Goal: Check status: Check status

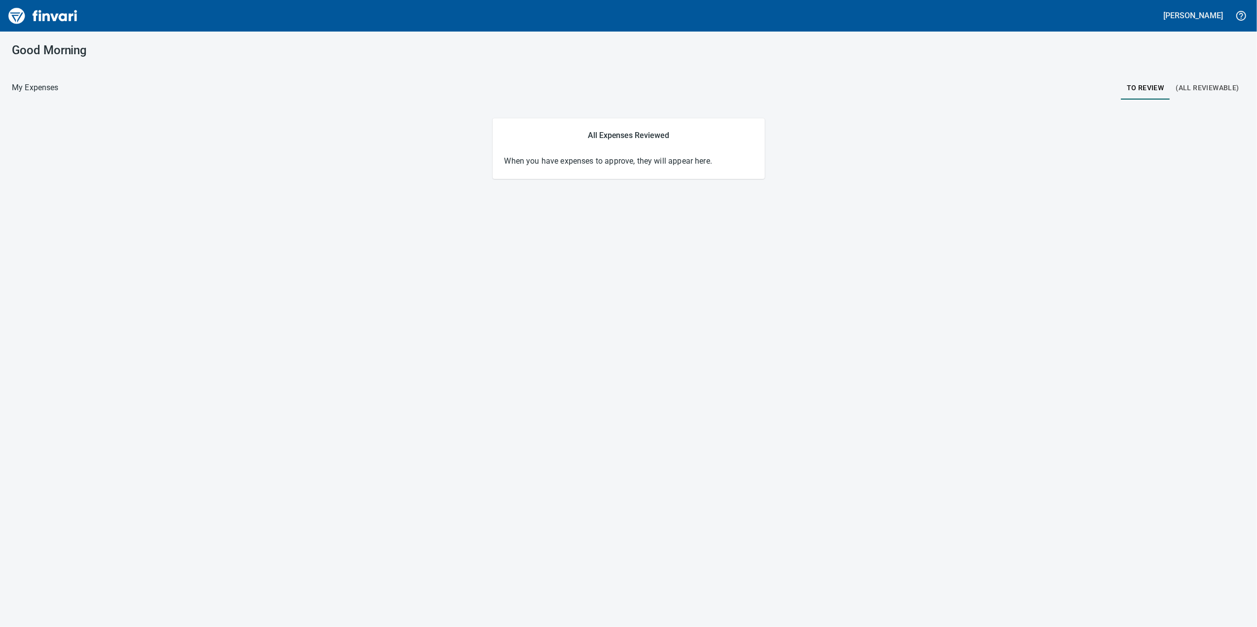
click at [1221, 97] on button "(All Reviewable)" at bounding box center [1208, 88] width 75 height 24
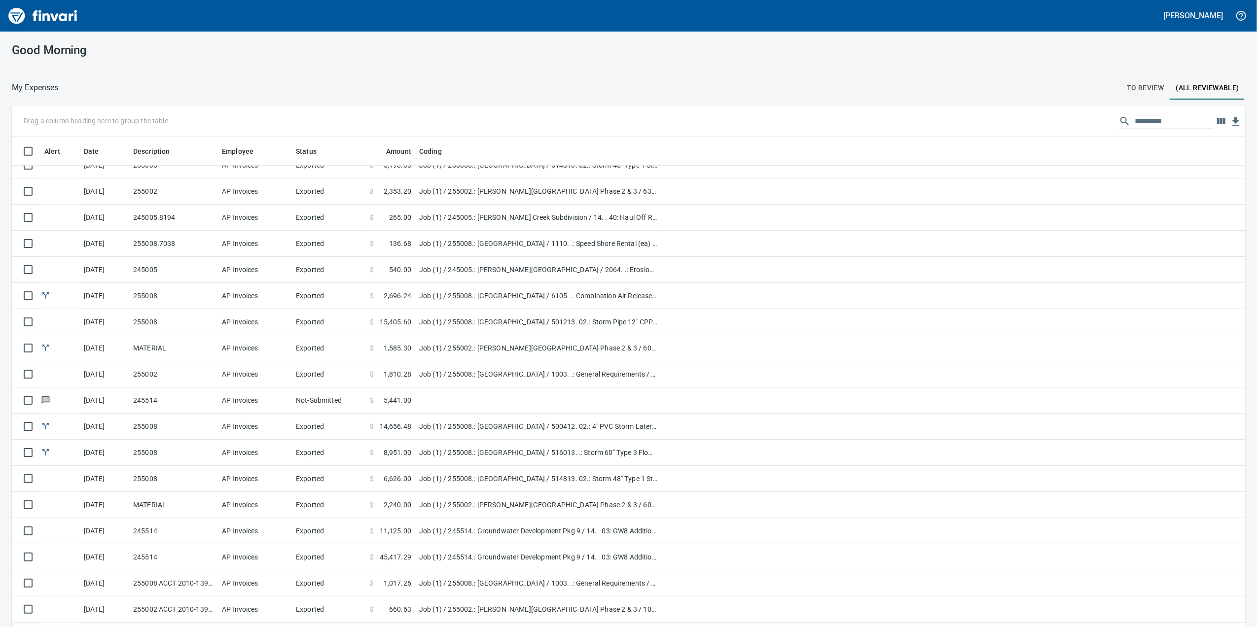
scroll to position [658, 0]
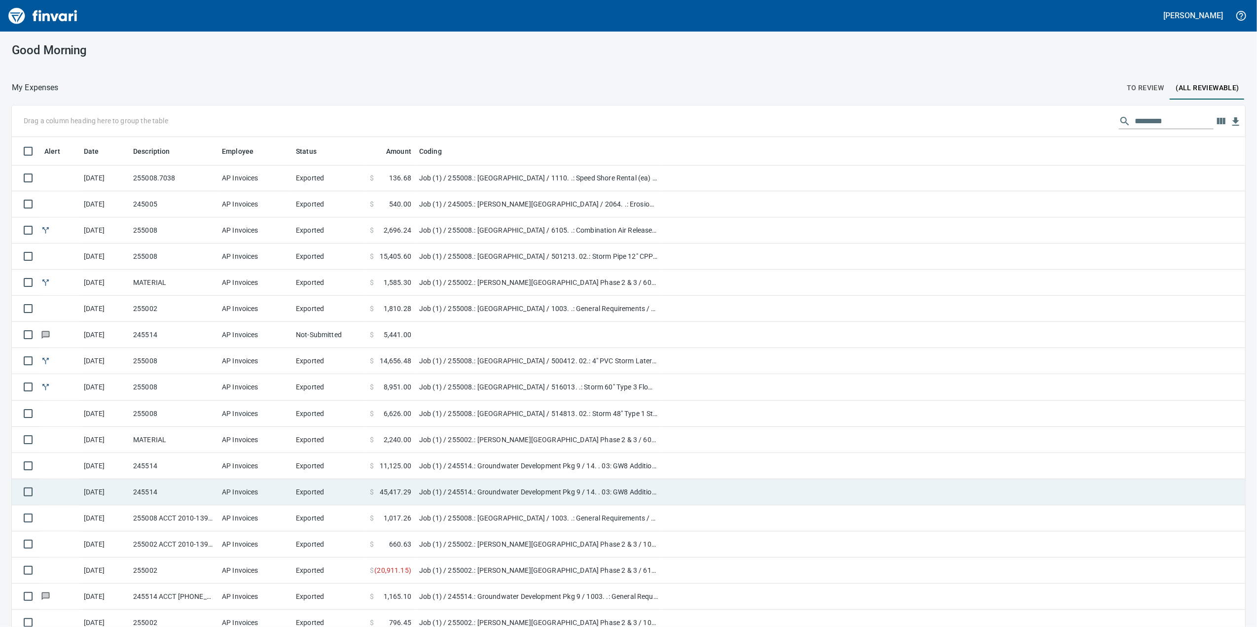
click at [362, 498] on td "Exported" at bounding box center [329, 492] width 74 height 26
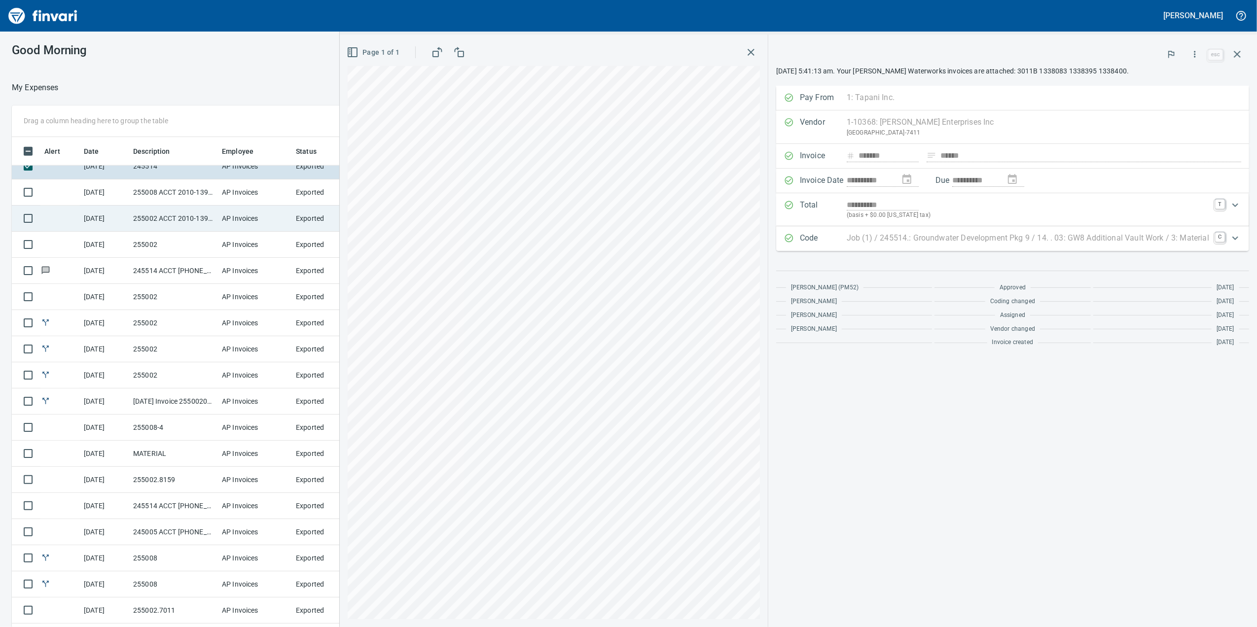
scroll to position [987, 0]
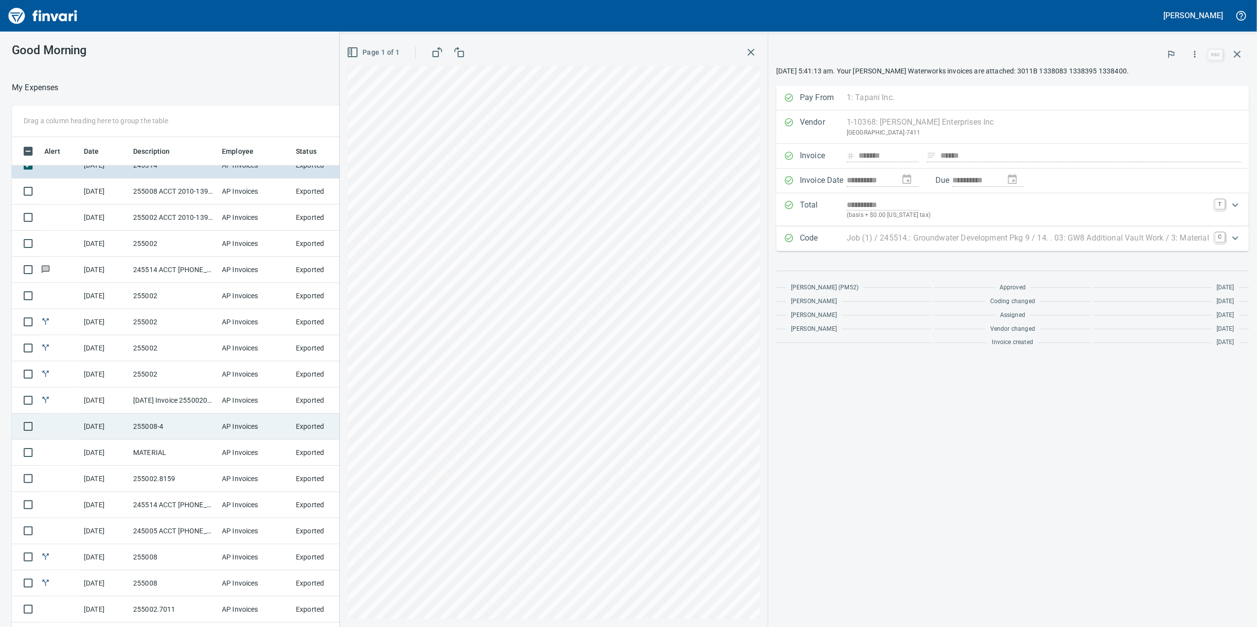
click at [231, 432] on td "AP Invoices" at bounding box center [255, 427] width 74 height 26
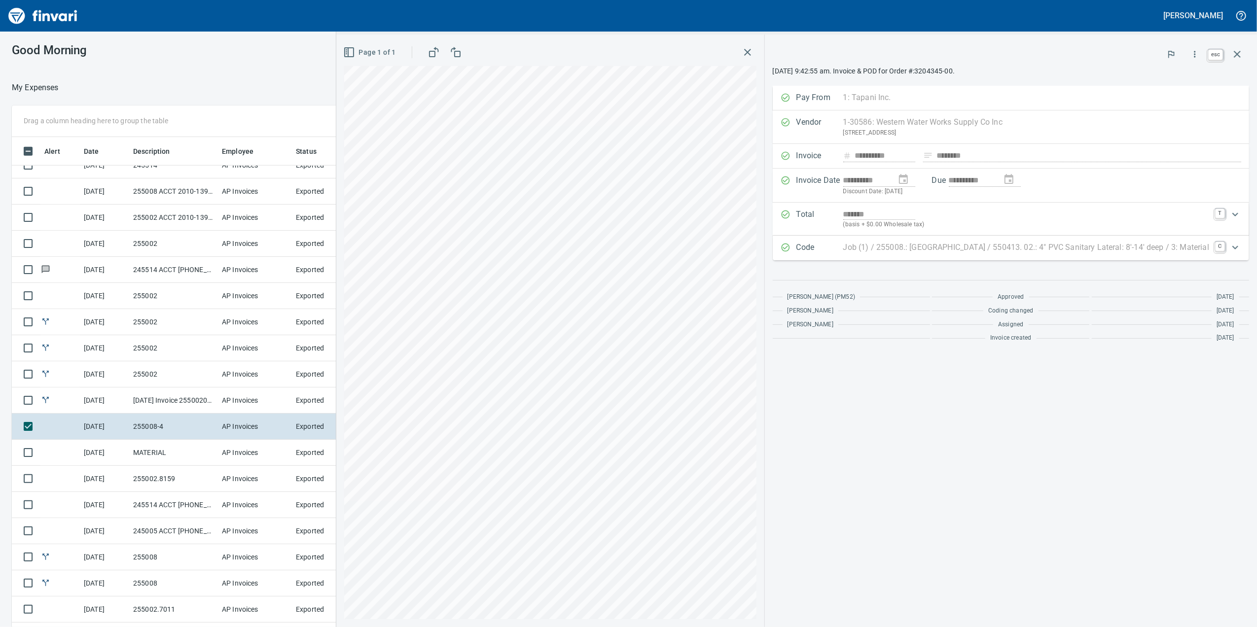
scroll to position [509, 957]
click at [1245, 48] on button "button" at bounding box center [1238, 54] width 24 height 24
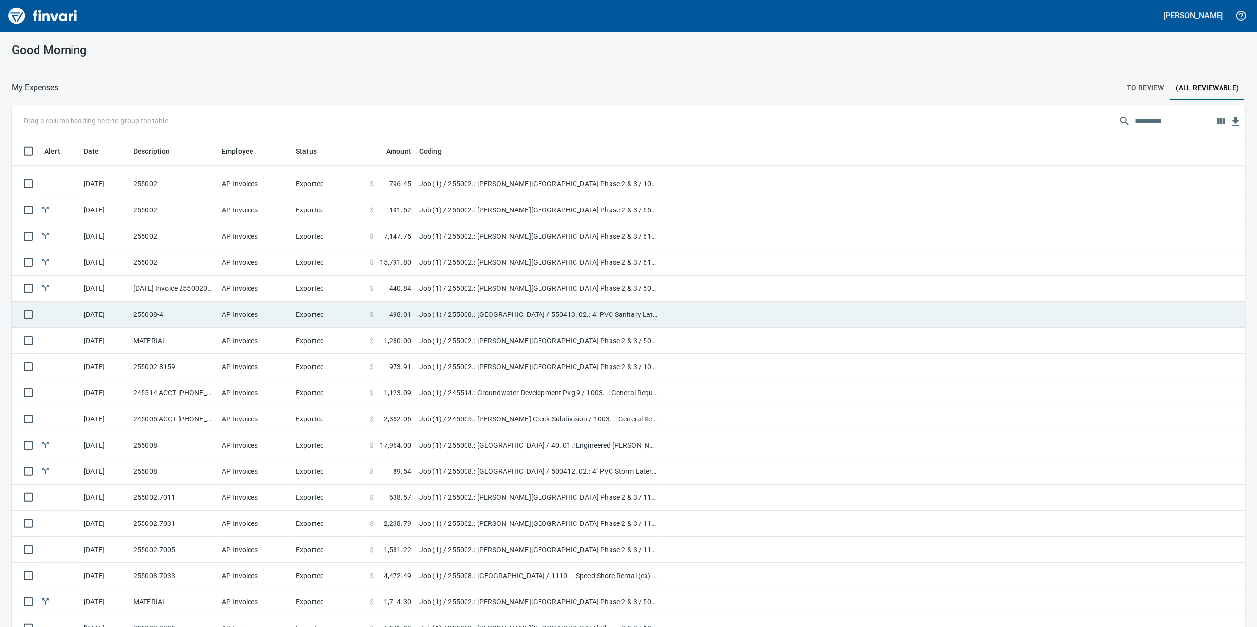
scroll to position [1249, 0]
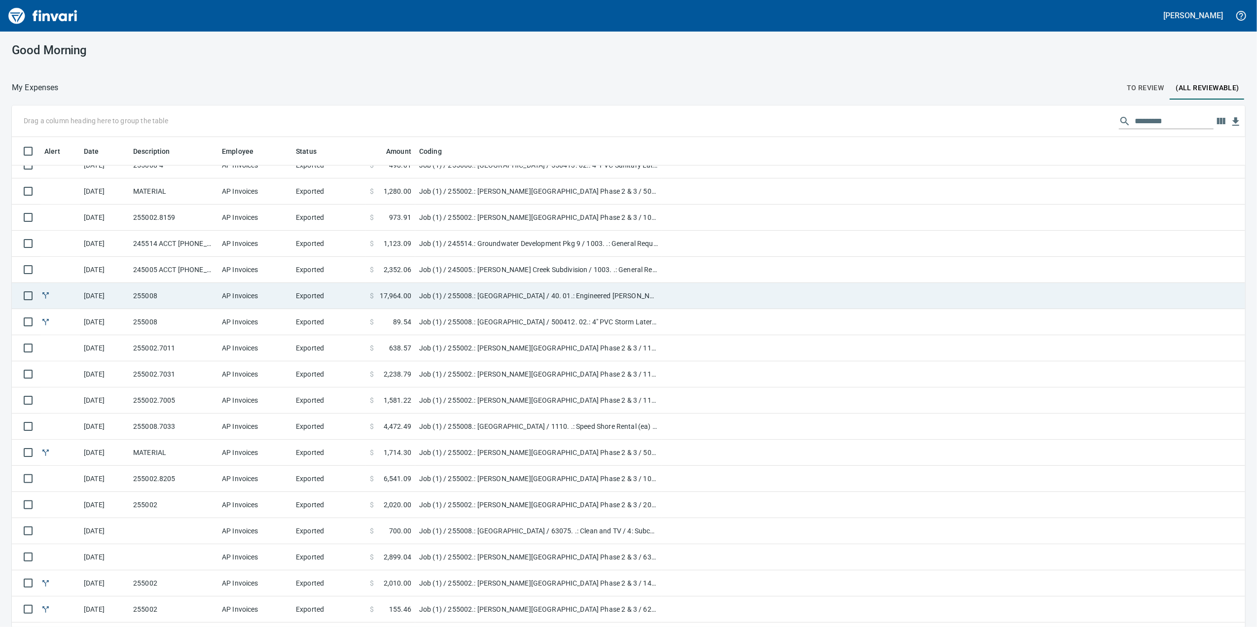
click at [394, 299] on span "17,964.00" at bounding box center [396, 296] width 32 height 10
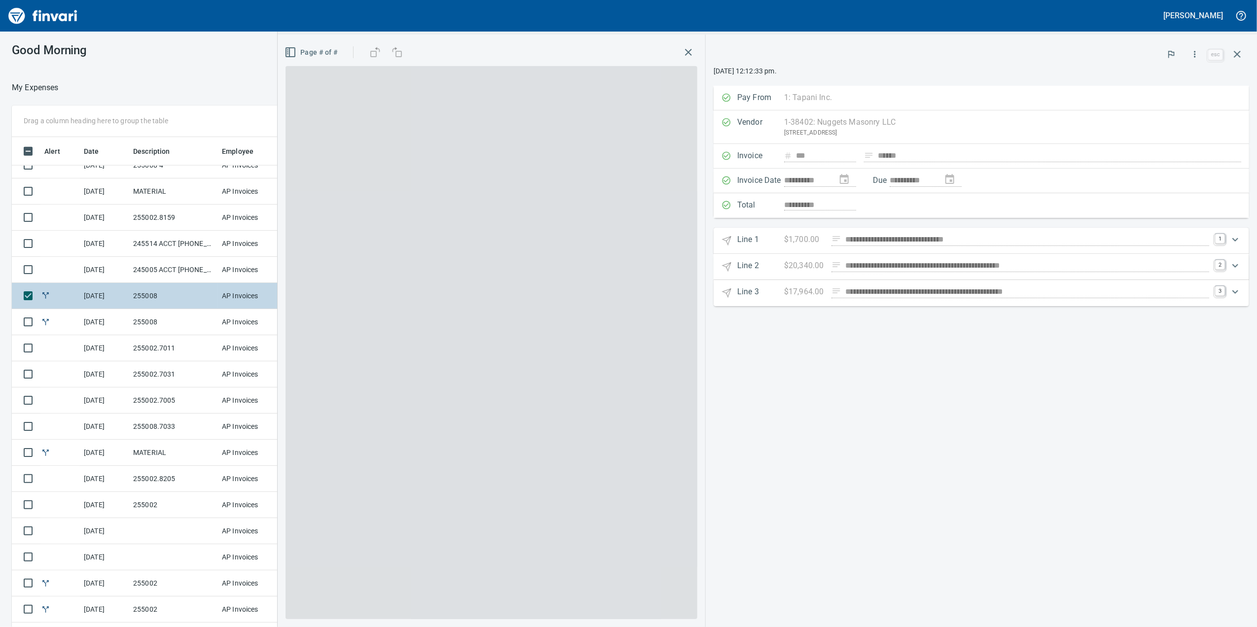
scroll to position [509, 957]
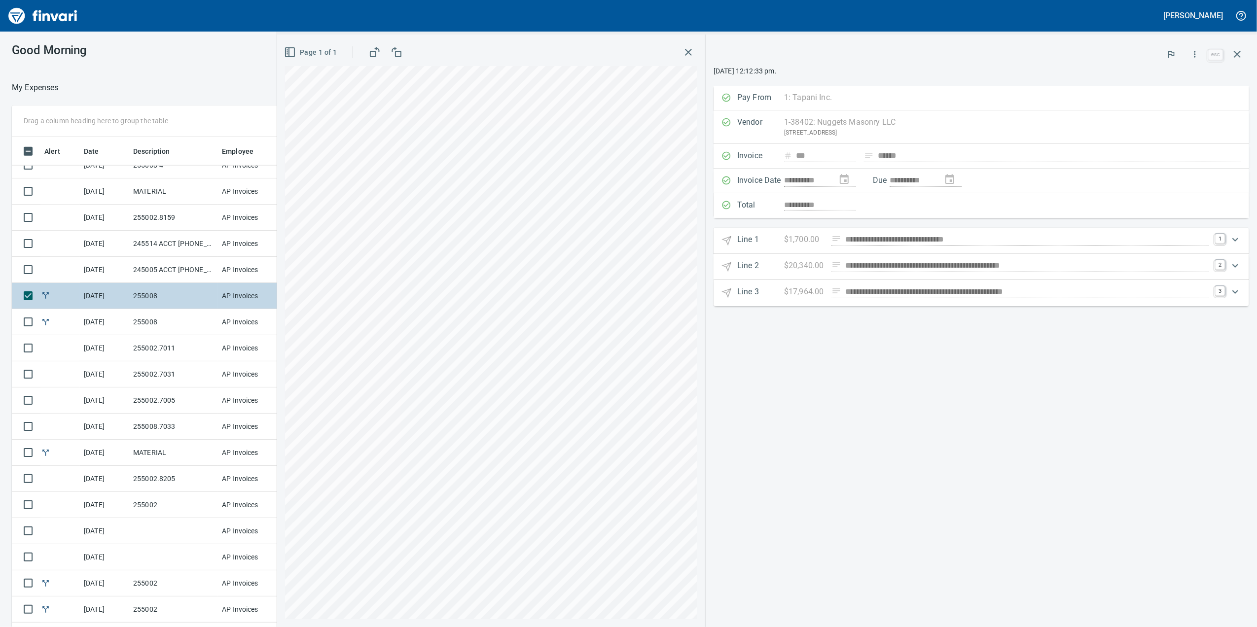
click at [240, 298] on td "AP Invoices" at bounding box center [255, 296] width 74 height 26
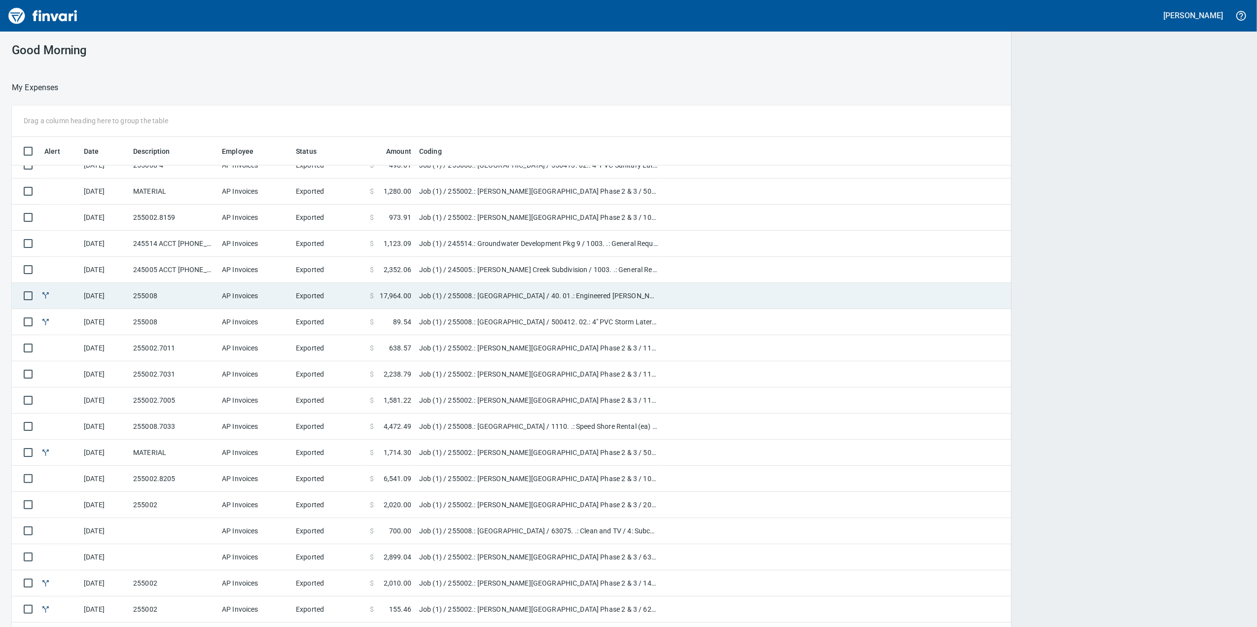
scroll to position [1, 1]
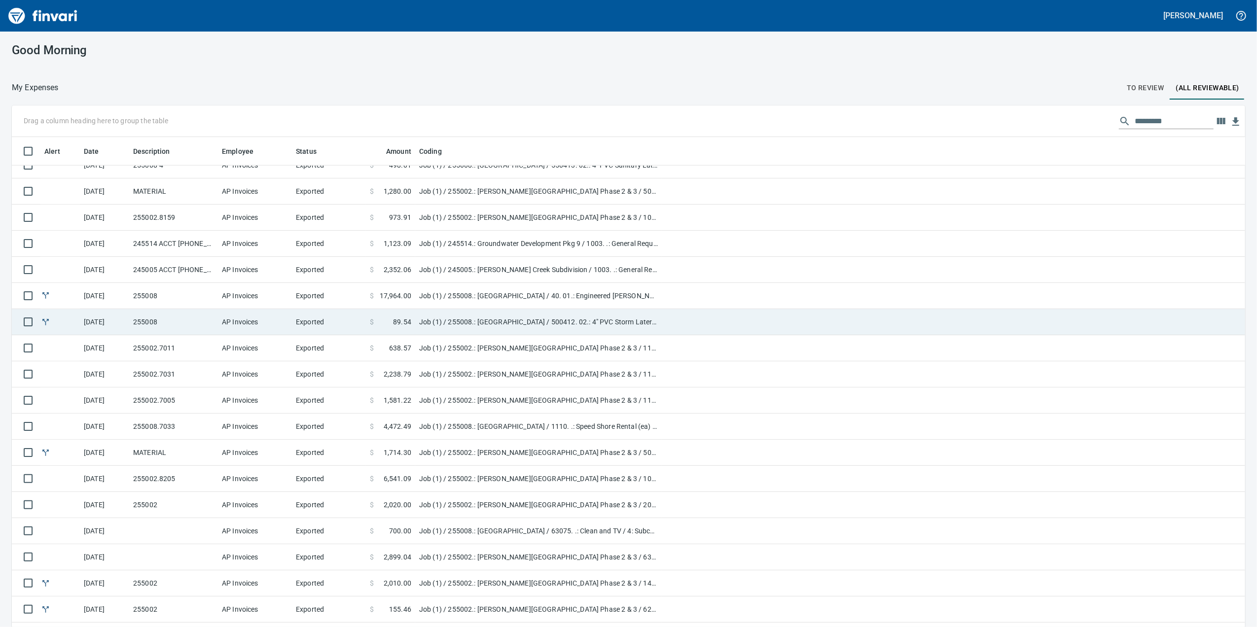
click at [238, 318] on td "AP Invoices" at bounding box center [255, 322] width 74 height 26
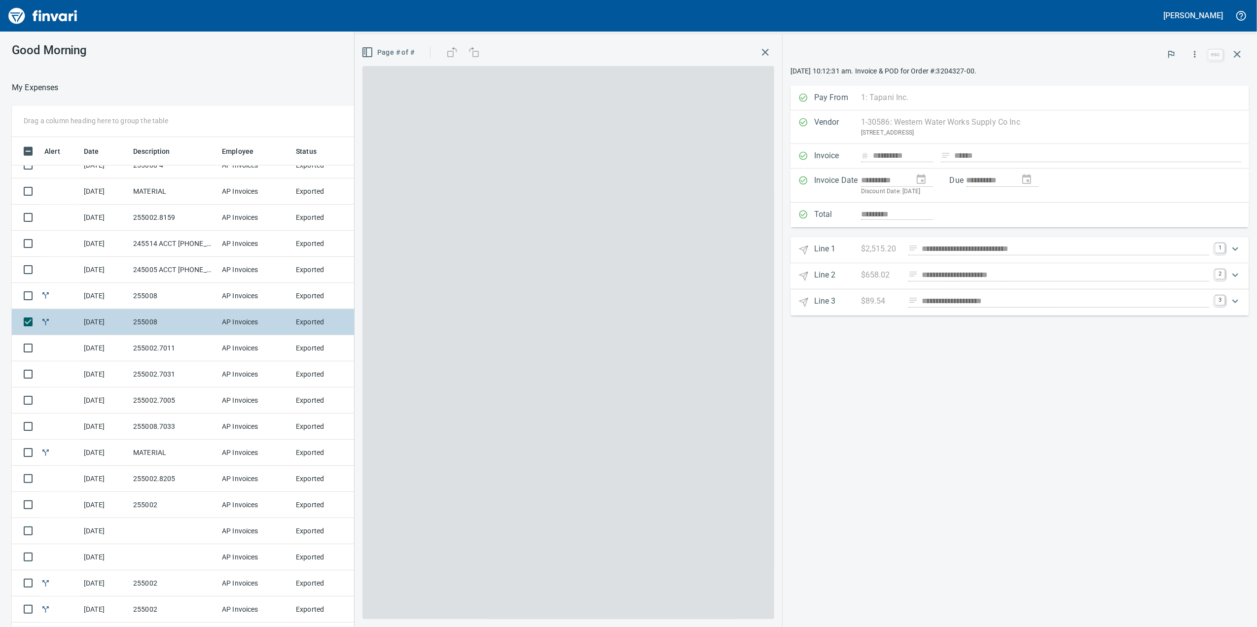
scroll to position [509, 957]
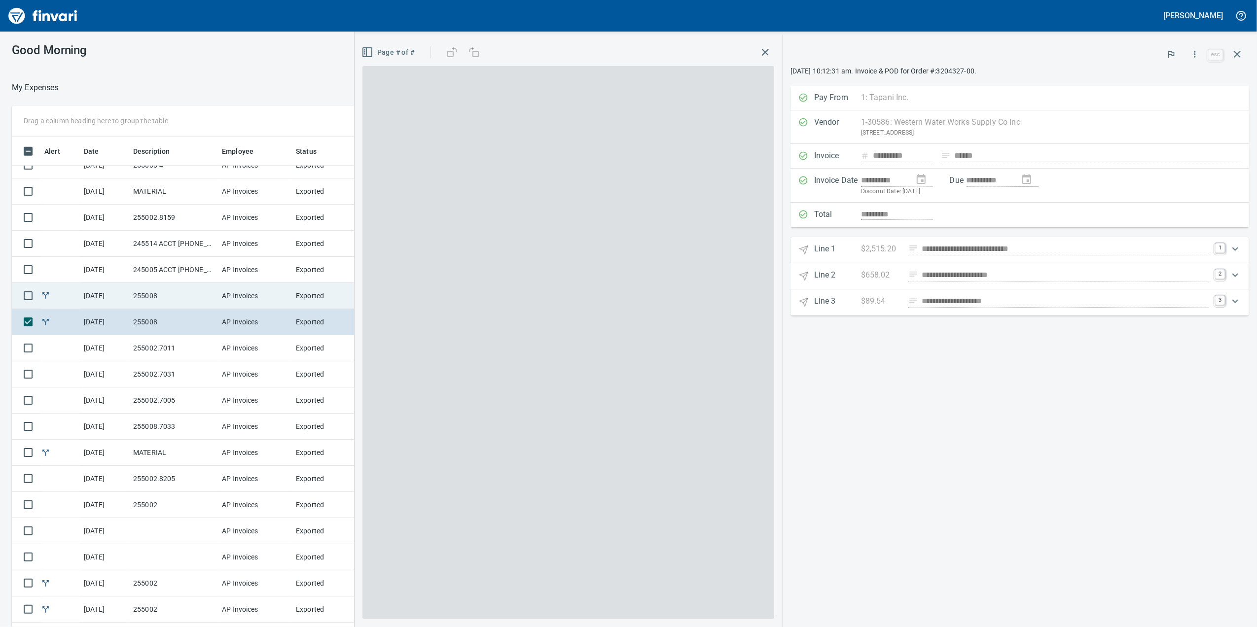
drag, startPoint x: 241, startPoint y: 296, endPoint x: 247, endPoint y: 290, distance: 8.7
click at [243, 294] on td "AP Invoices" at bounding box center [255, 296] width 74 height 26
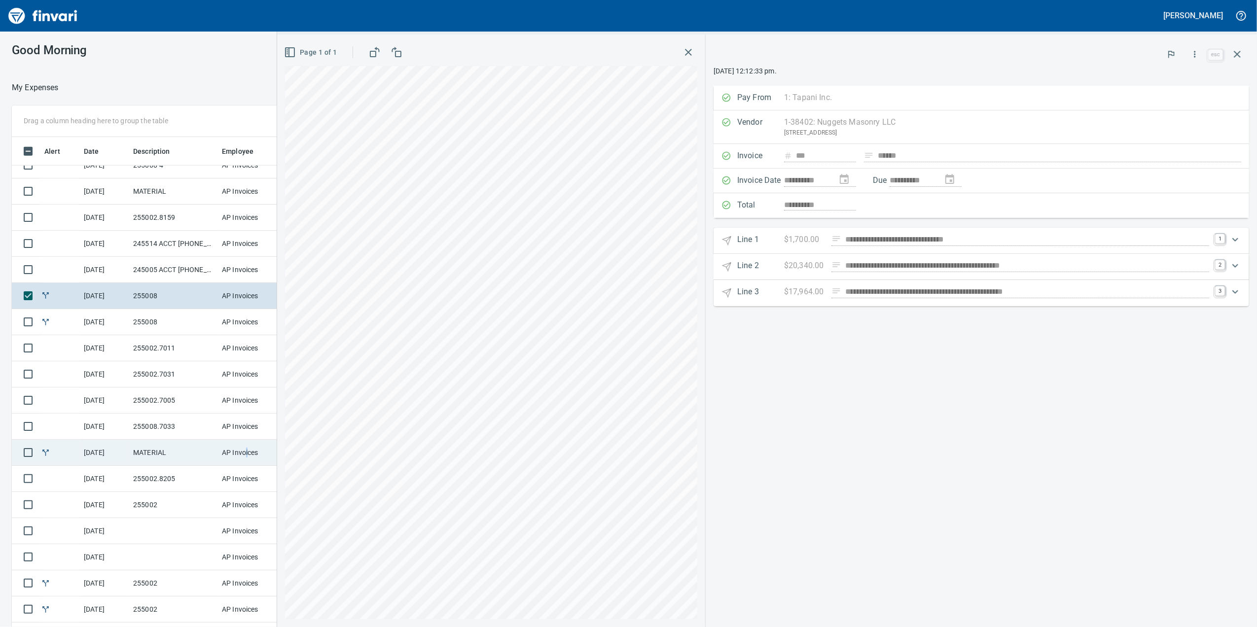
click at [247, 450] on td "AP Invoices" at bounding box center [255, 453] width 74 height 26
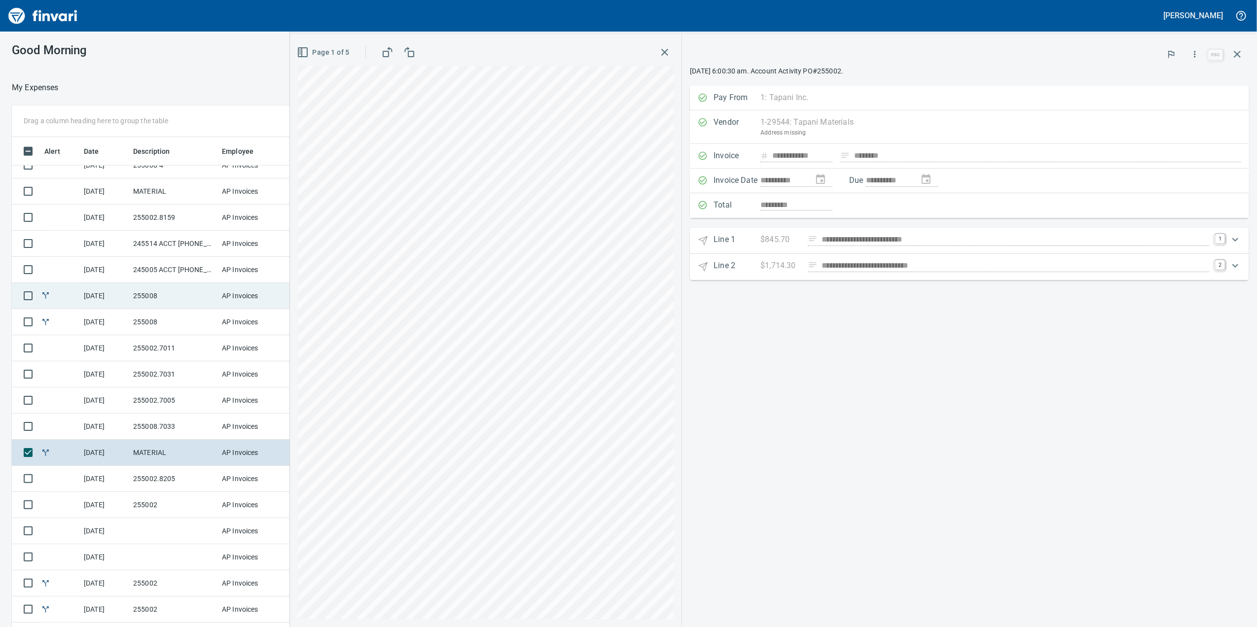
drag, startPoint x: 247, startPoint y: 450, endPoint x: 164, endPoint y: 298, distance: 173.1
click at [164, 298] on td "255008" at bounding box center [173, 296] width 89 height 26
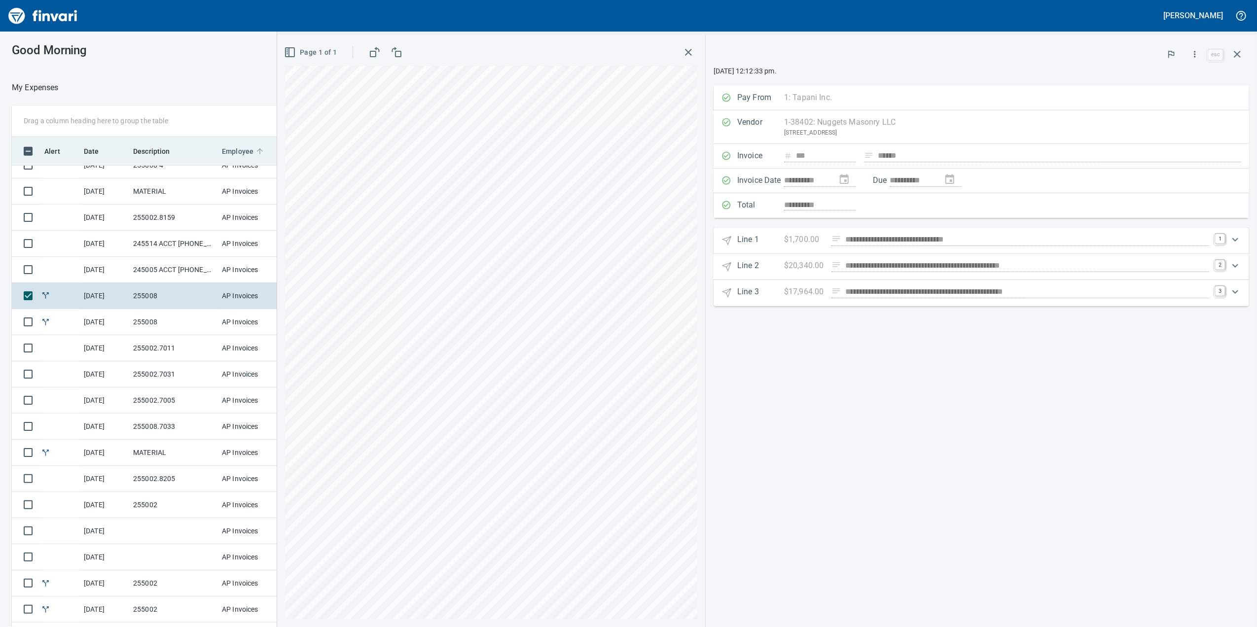
scroll to position [509, 957]
drag, startPoint x: 691, startPoint y: 54, endPoint x: 695, endPoint y: 52, distance: 5.5
click at [690, 54] on button "button" at bounding box center [689, 52] width 18 height 18
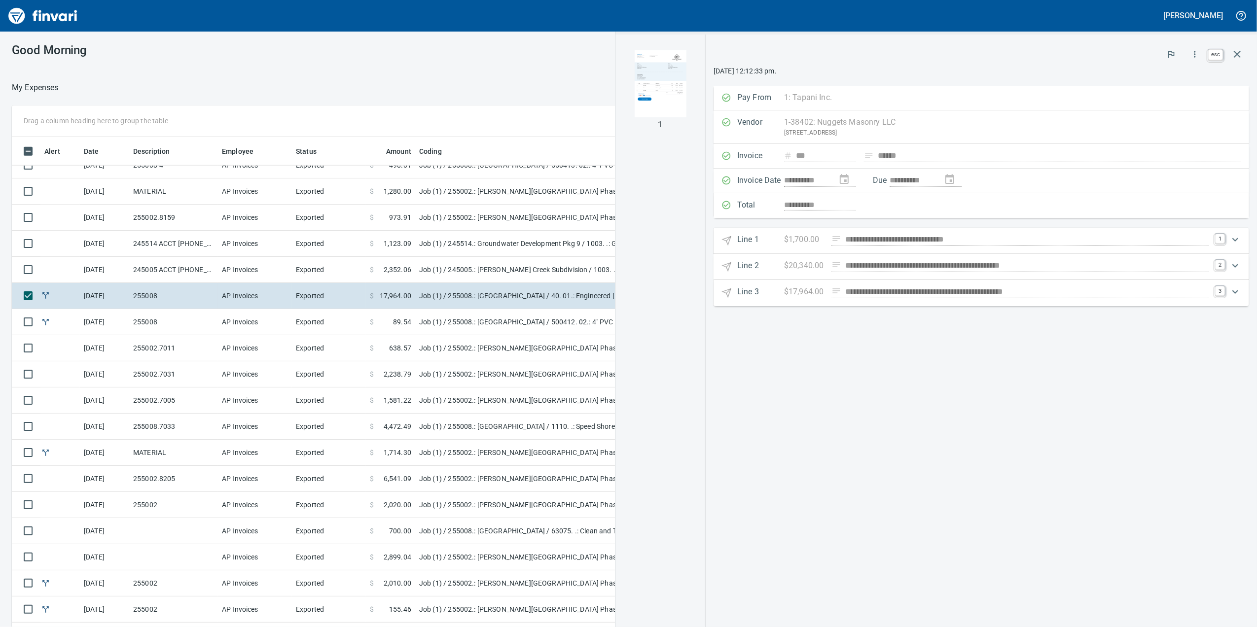
click at [1243, 63] on button "button" at bounding box center [1238, 54] width 24 height 24
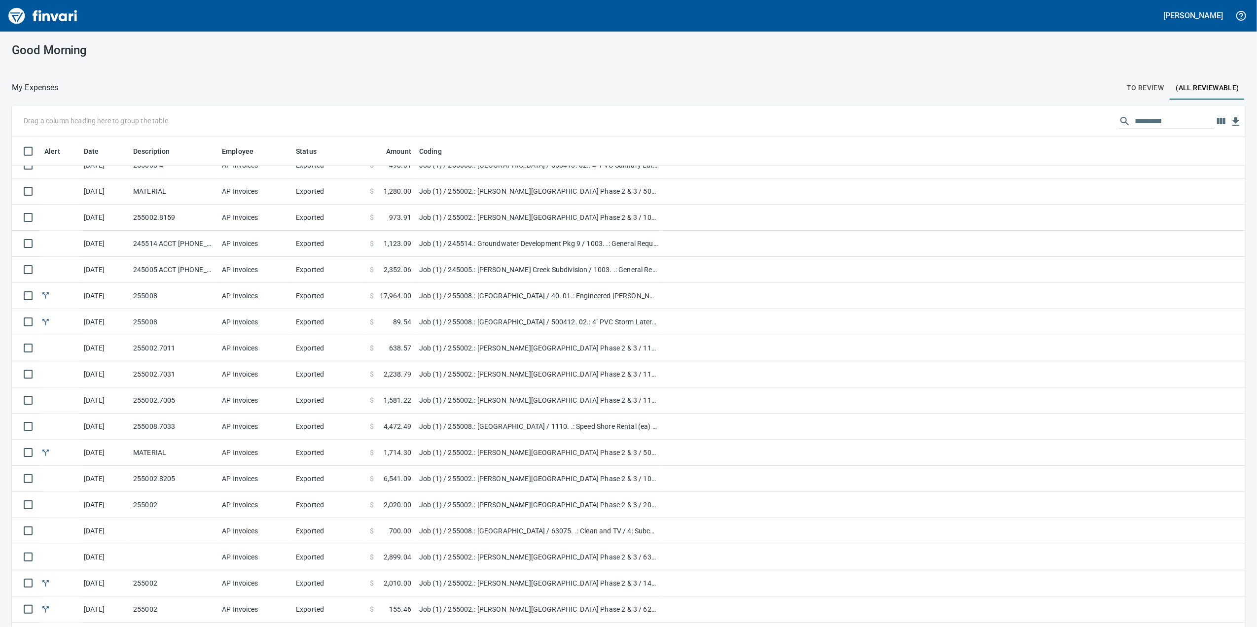
scroll to position [509, 1204]
click at [1151, 85] on span "To Review" at bounding box center [1145, 88] width 37 height 12
